Goal: Find specific page/section: Find specific page/section

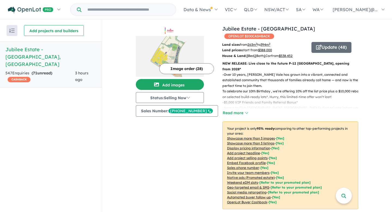
scroll to position [201, 0]
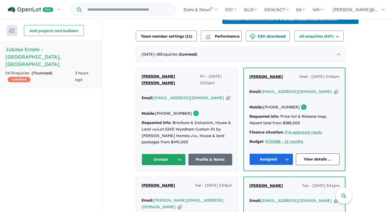
click at [181, 155] on button "Unread" at bounding box center [163, 159] width 44 height 12
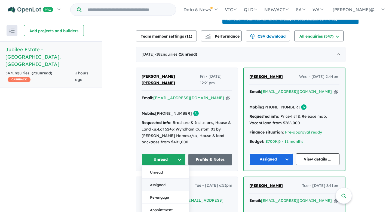
click at [166, 181] on button "Assigned" at bounding box center [165, 185] width 47 height 13
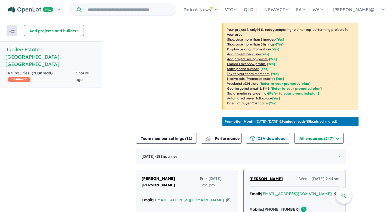
scroll to position [0, 0]
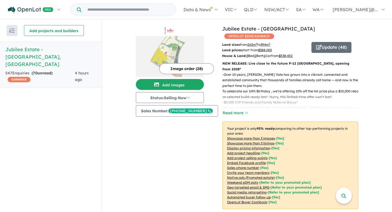
scroll to position [99, 0]
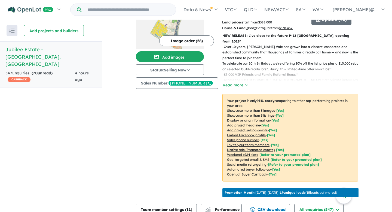
scroll to position [30, 0]
